Goal: Information Seeking & Learning: Understand process/instructions

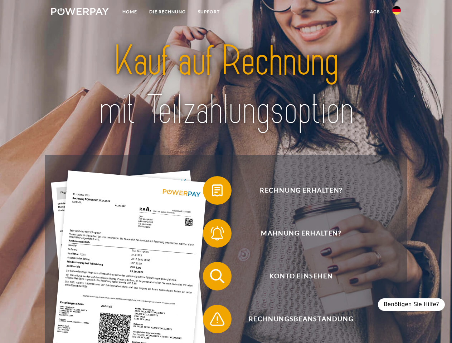
click at [80, 13] on img at bounding box center [80, 11] width 58 height 7
click at [396, 13] on img at bounding box center [396, 10] width 9 height 9
click at [375, 12] on link "agb" at bounding box center [375, 11] width 22 height 13
click at [212, 192] on span at bounding box center [207, 191] width 36 height 36
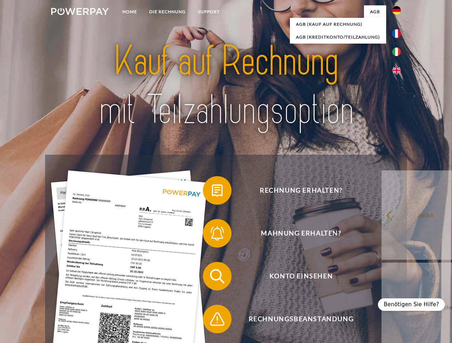
click at [212, 235] on div "Rechnung erhalten? Mahnung erhalten? Konto einsehen" at bounding box center [225, 298] width 361 height 286
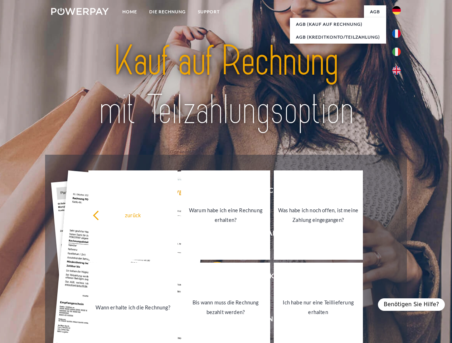
click at [212, 278] on link "Bis wann muss die Rechnung bezahlt werden?" at bounding box center [225, 307] width 89 height 89
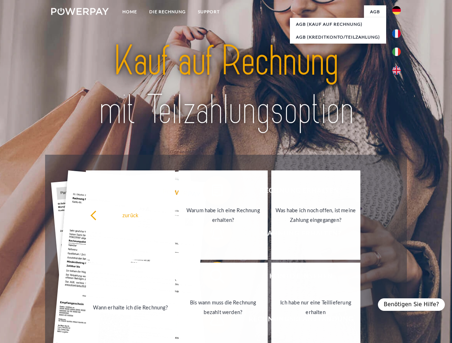
click at [212, 321] on span at bounding box center [207, 320] width 36 height 36
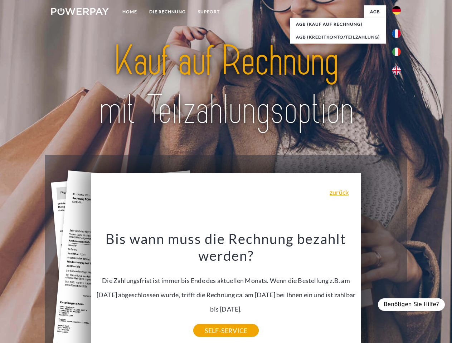
click at [415, 305] on div "Benötigen Sie Hilfe?" at bounding box center [411, 305] width 67 height 13
